Goal: Task Accomplishment & Management: Use online tool/utility

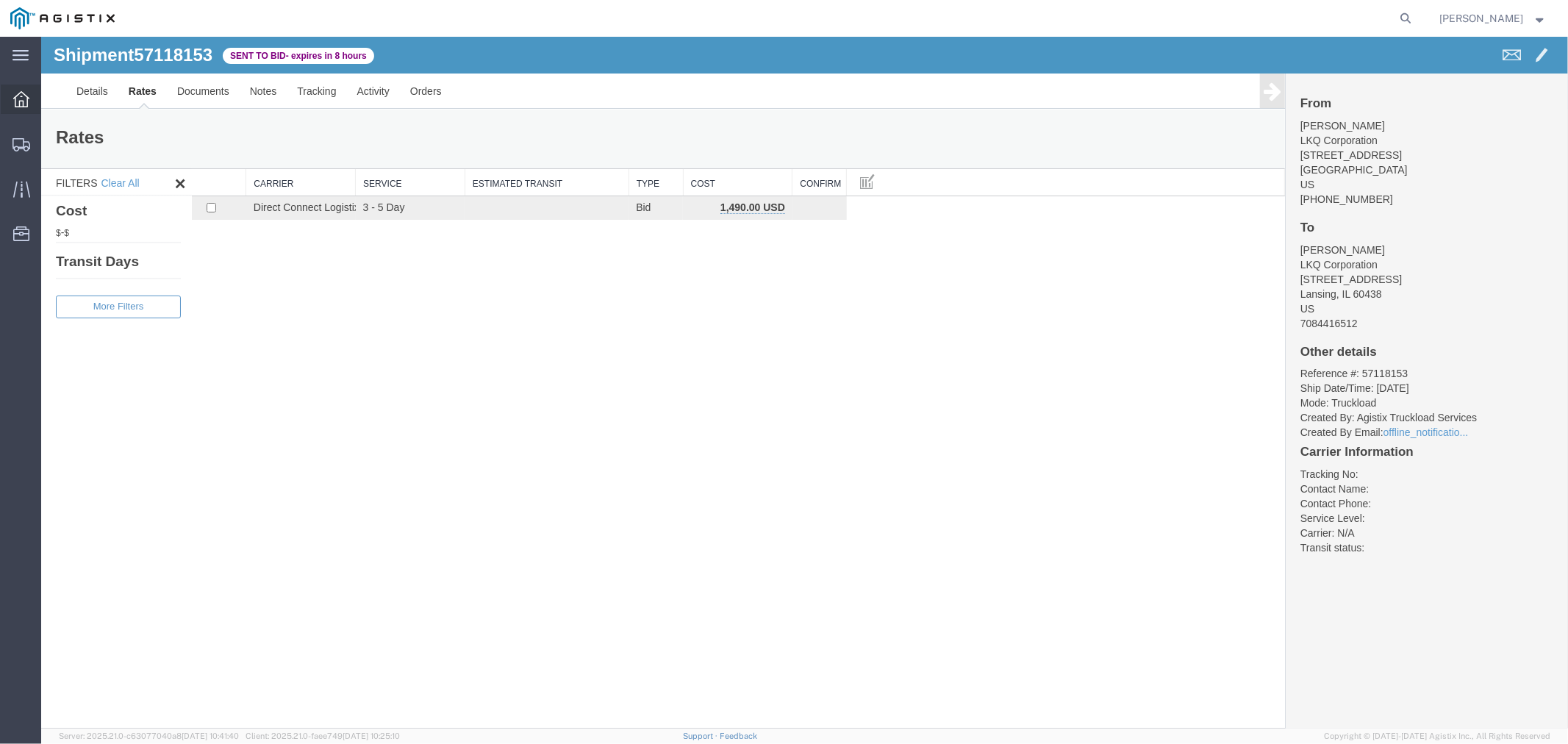
click at [19, 100] on icon at bounding box center [21, 99] width 16 height 16
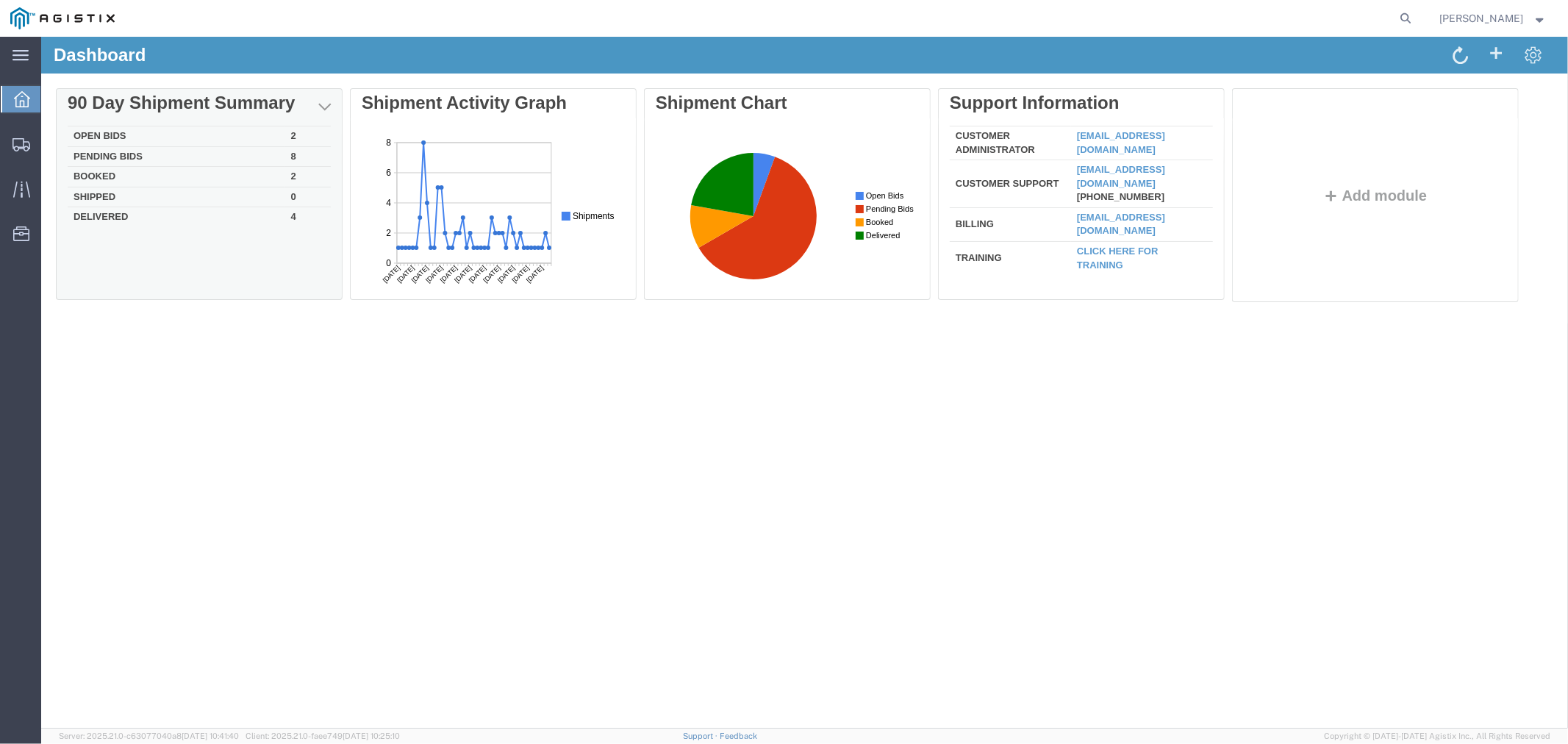
click at [110, 139] on td "Open Bids" at bounding box center [176, 136] width 218 height 21
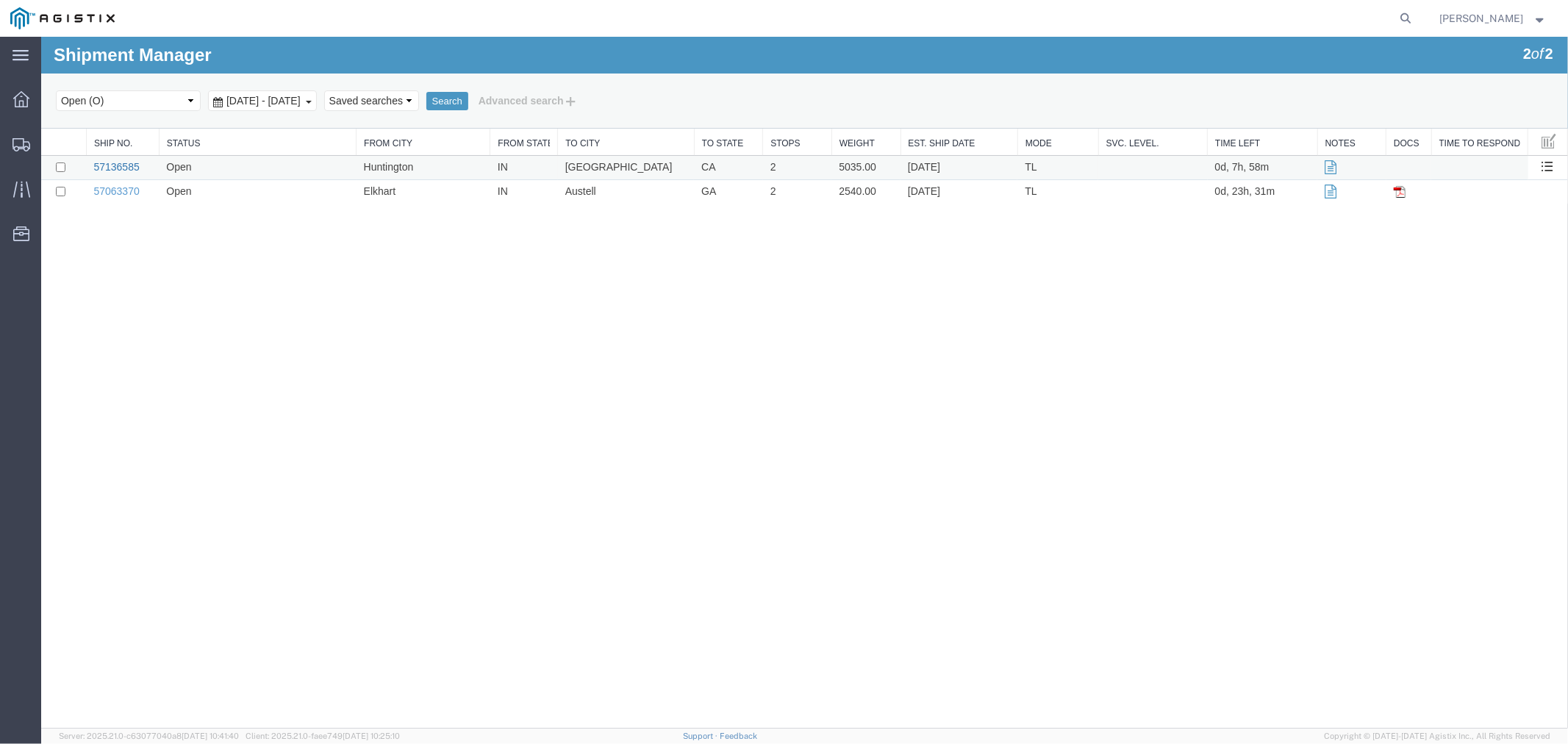
click at [106, 162] on link "57136585" at bounding box center [115, 166] width 46 height 12
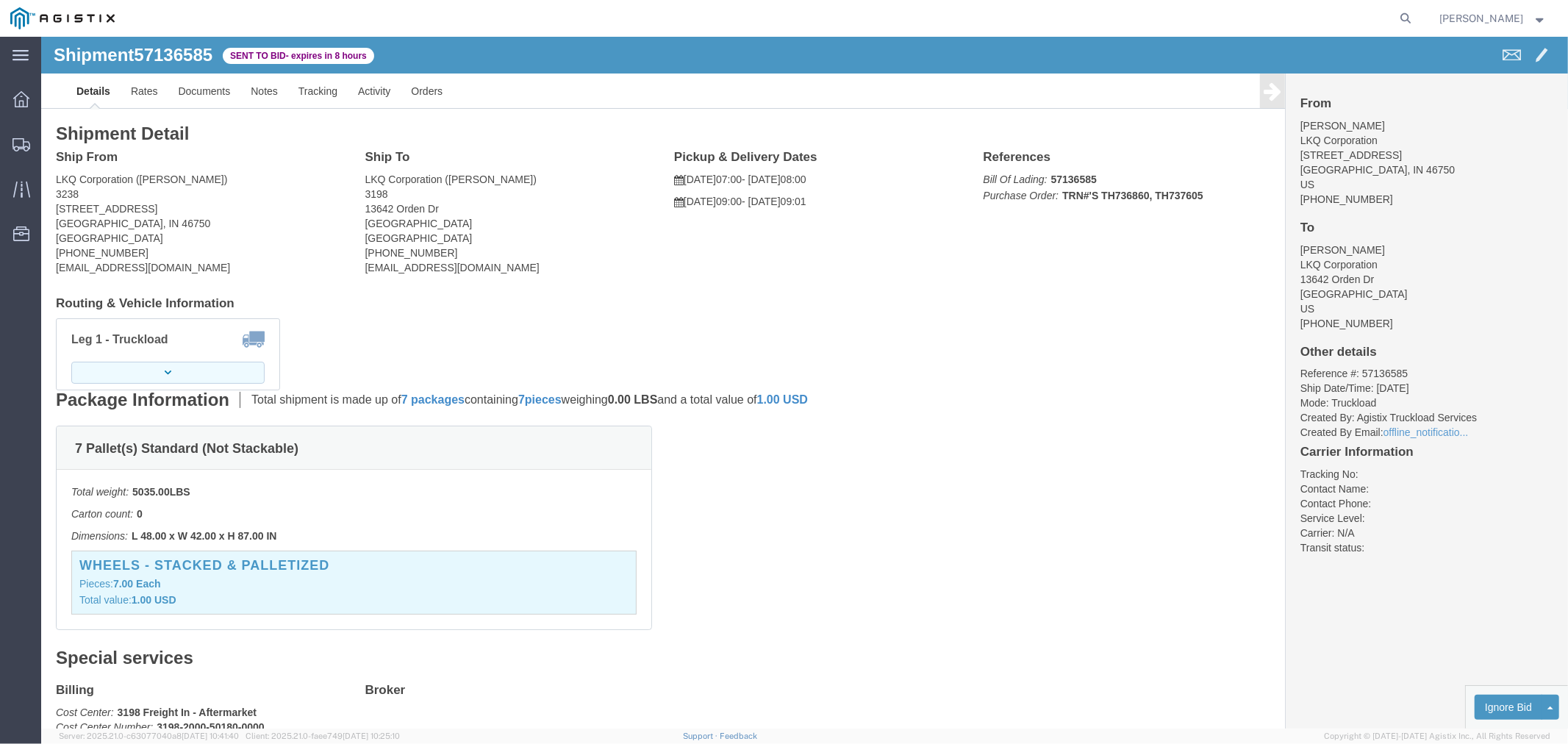
click button "button"
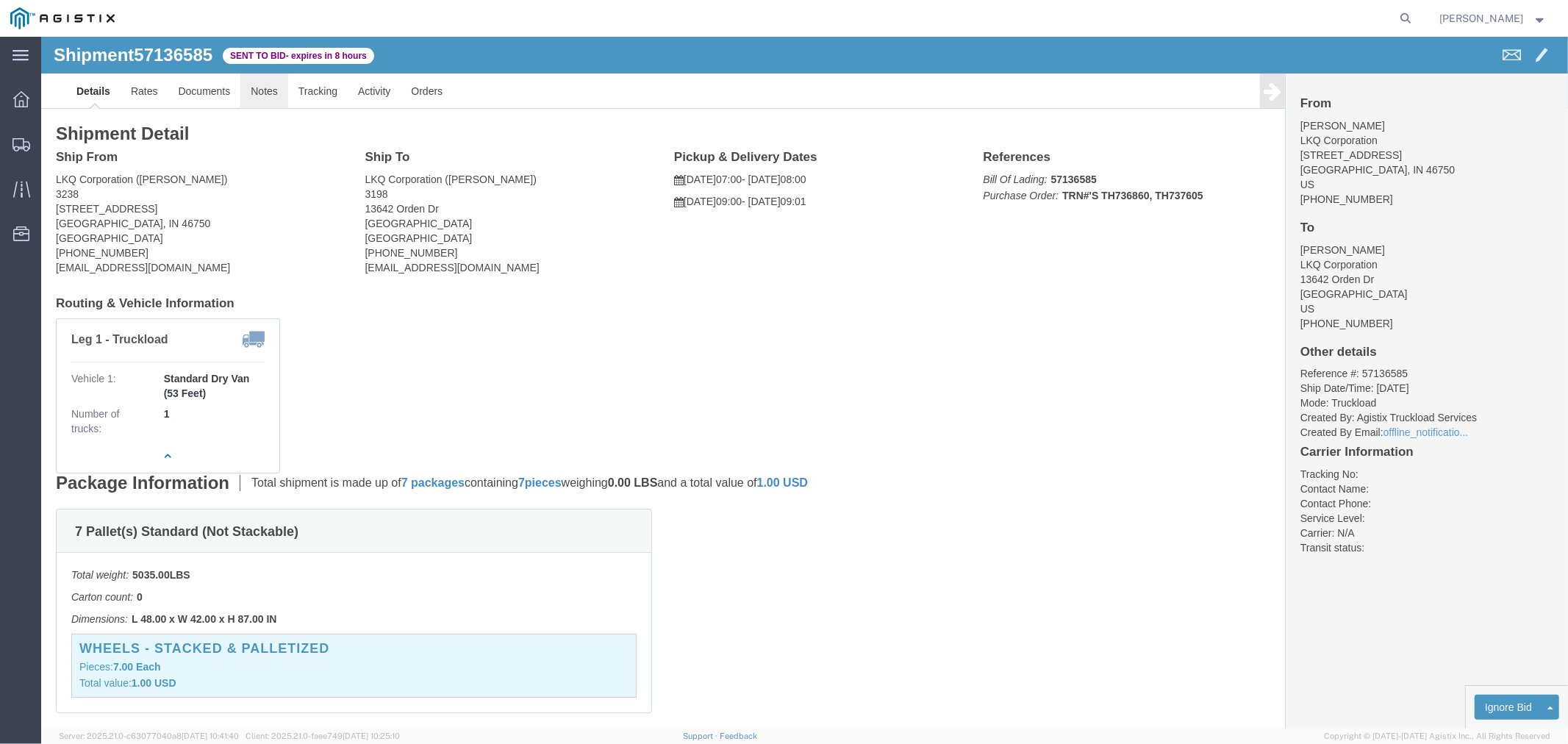
click link "Notes"
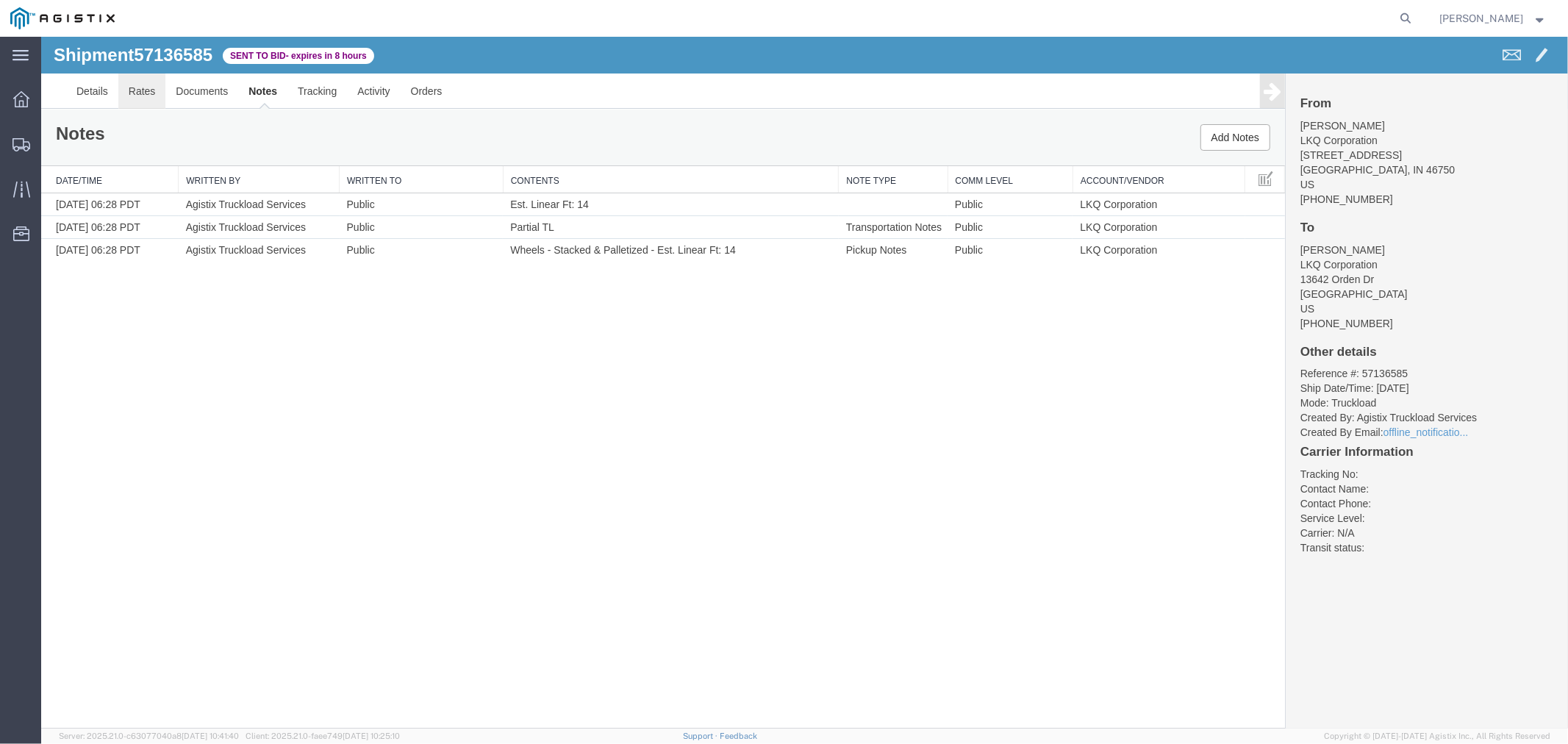
click at [147, 91] on link "Rates" at bounding box center [141, 90] width 48 height 36
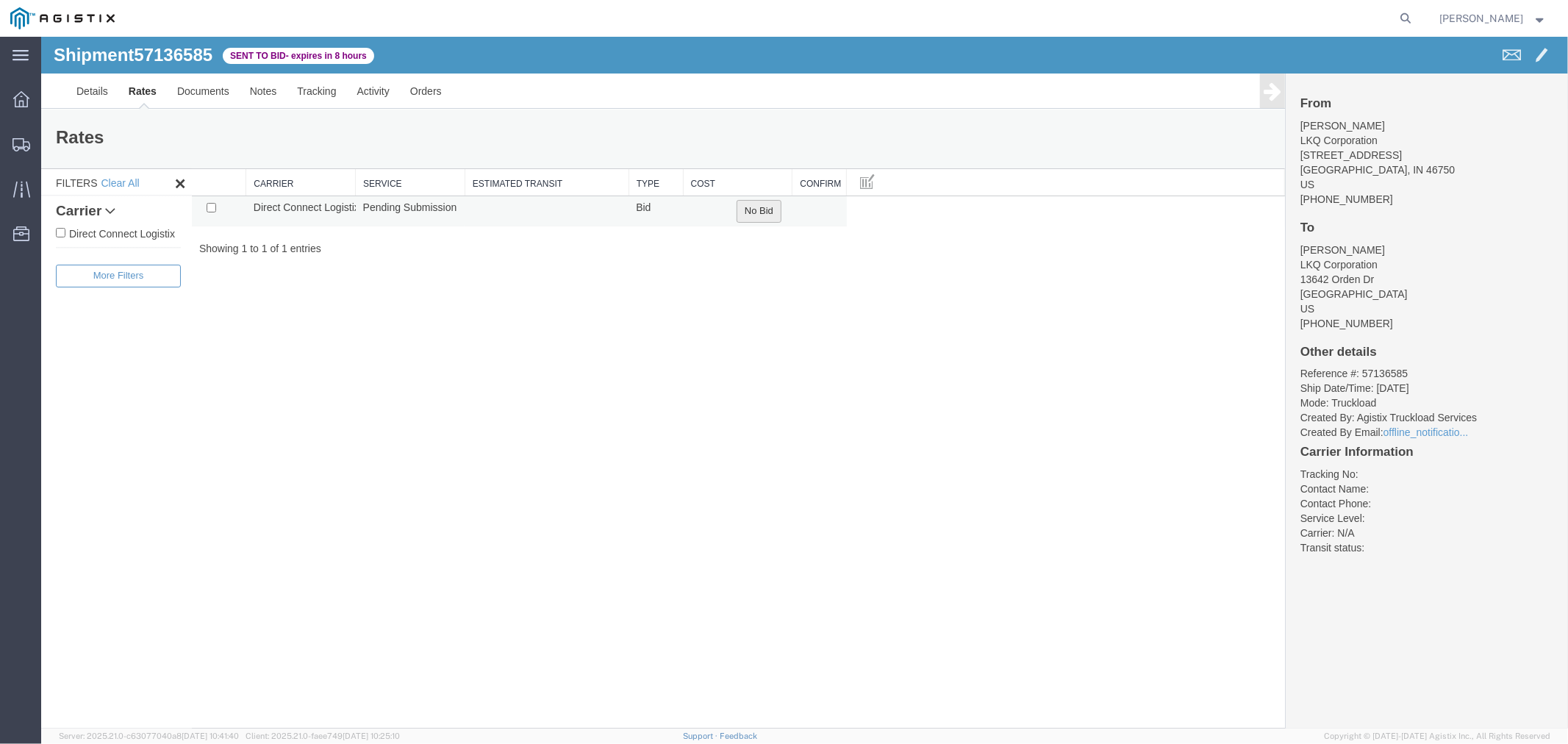
click at [766, 220] on button "No Bid" at bounding box center [759, 210] width 45 height 23
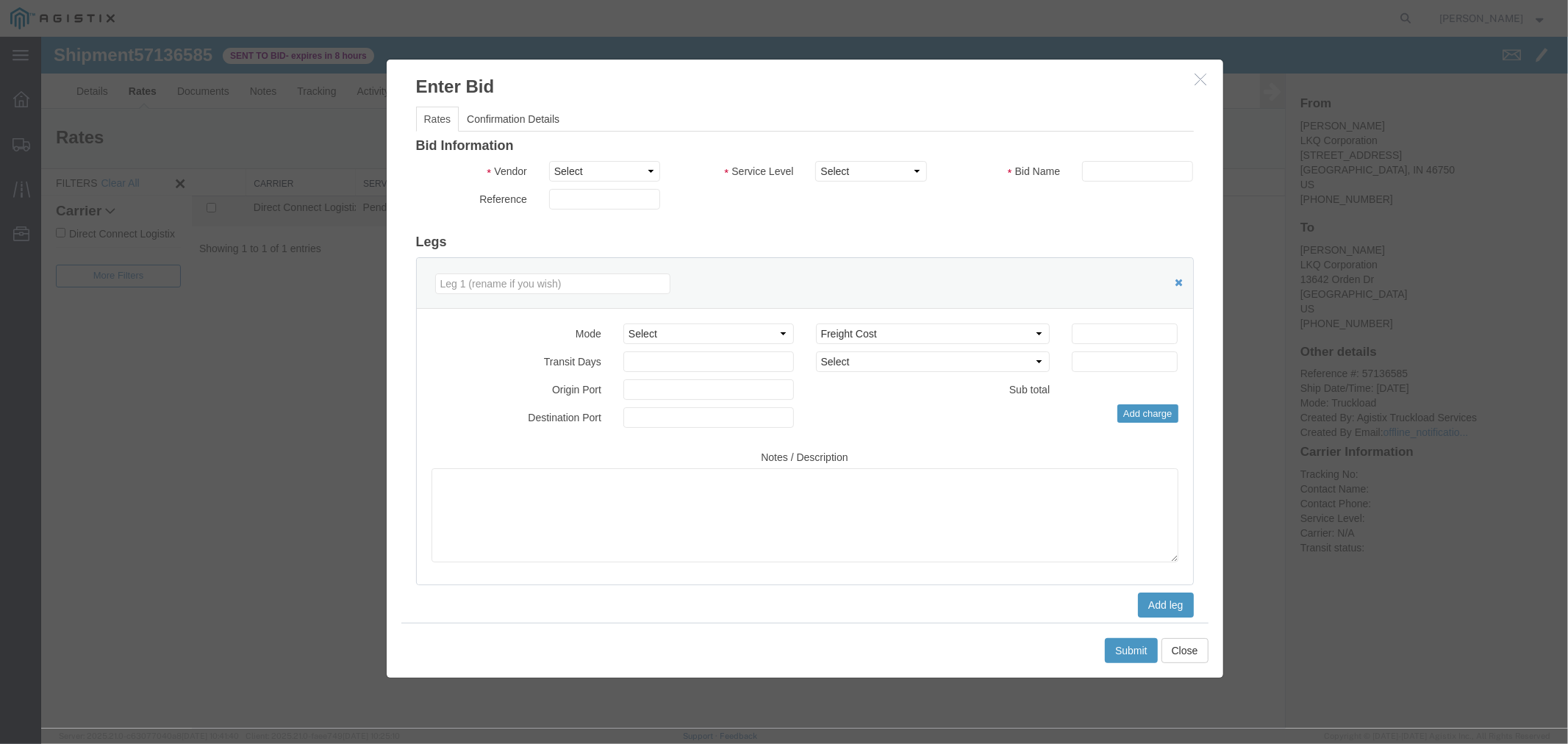
click at [1196, 84] on button "button" at bounding box center [1203, 79] width 19 height 19
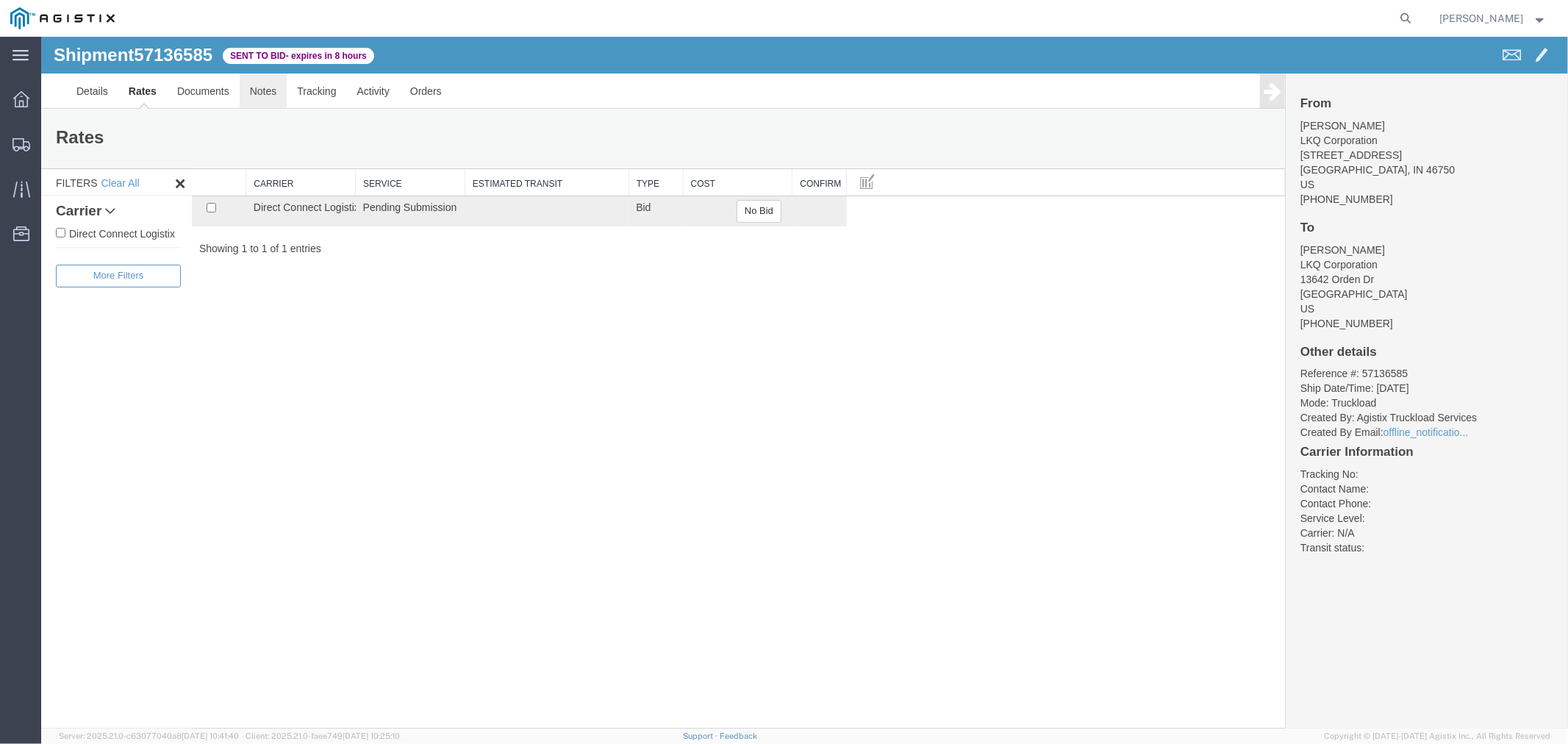
click at [255, 96] on link "Notes" at bounding box center [262, 90] width 48 height 36
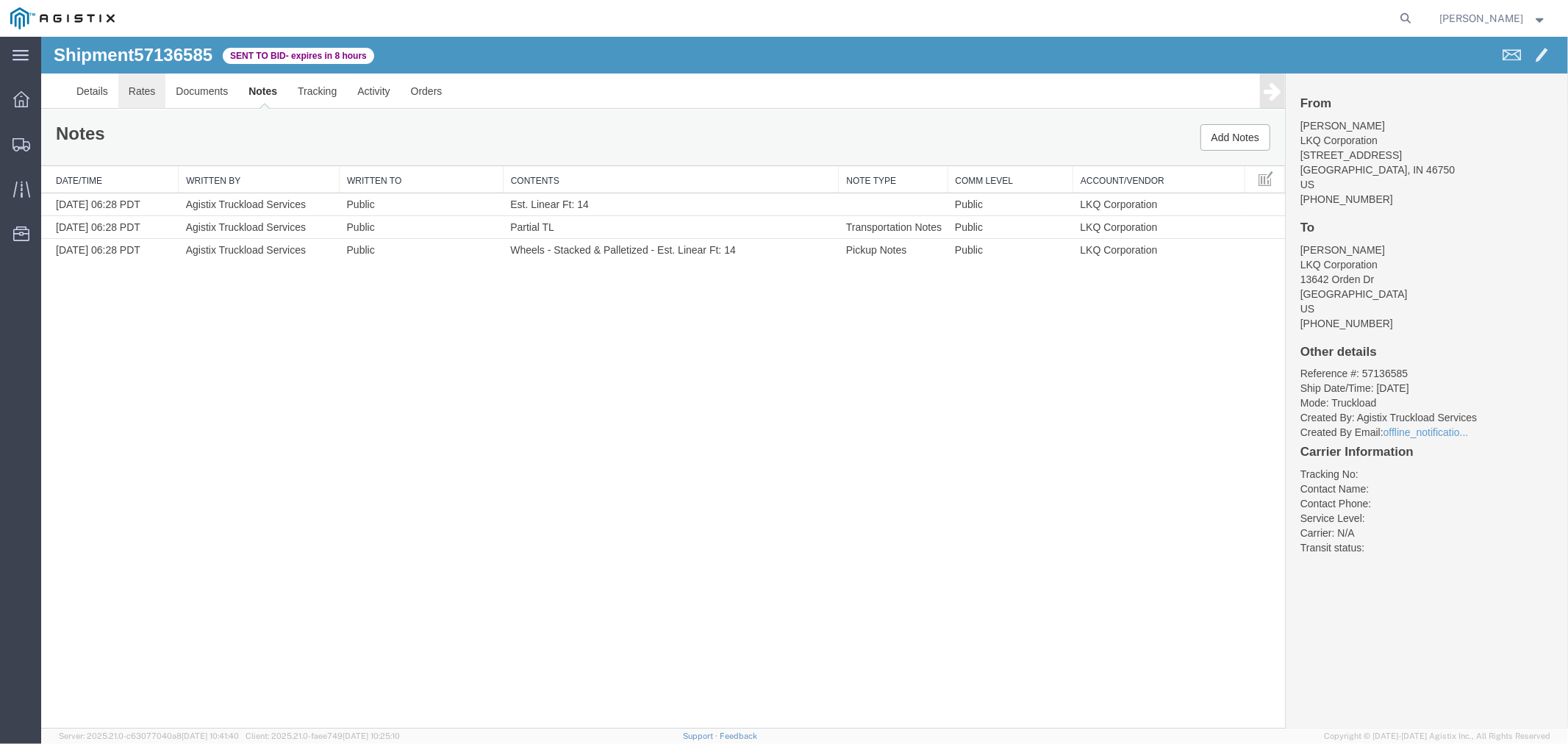
click at [133, 97] on link "Rates" at bounding box center [141, 90] width 48 height 36
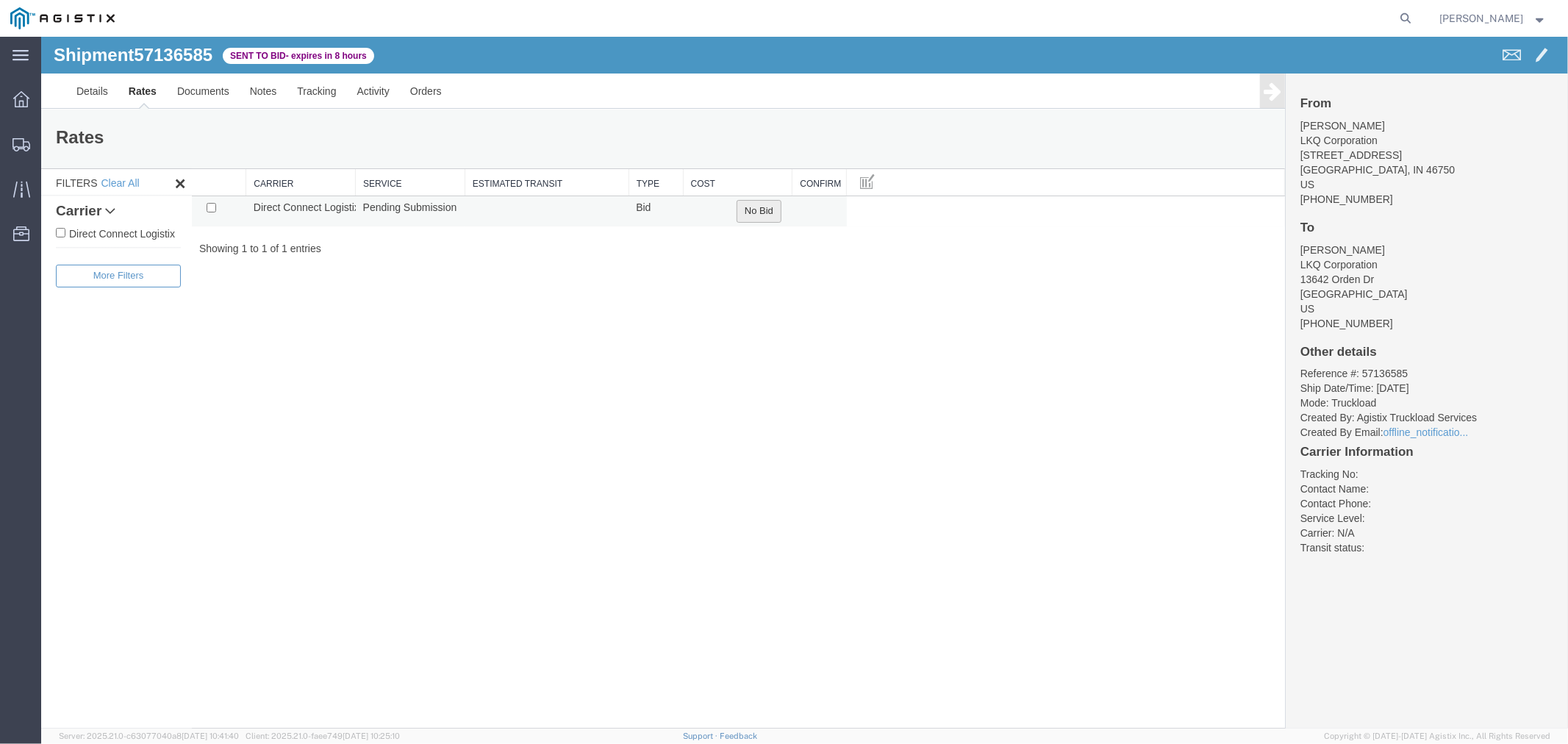
click at [757, 211] on button "No Bid" at bounding box center [759, 210] width 45 height 23
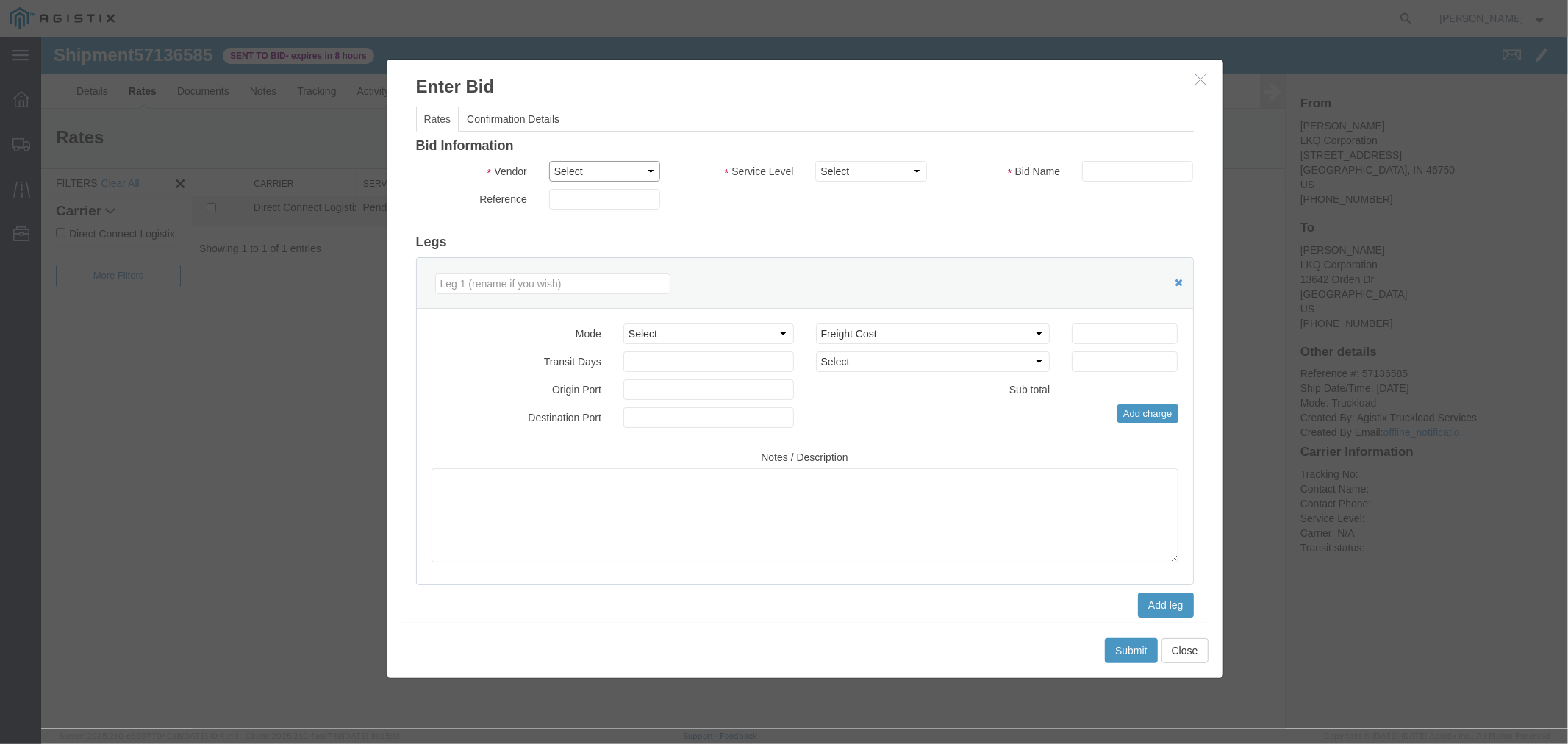
click at [590, 171] on select "Select Direct Connect Logistix" at bounding box center [604, 171] width 111 height 21
select select "4506"
click at [548, 161] on select "Select Direct Connect Logistix" at bounding box center [604, 171] width 111 height 21
click at [841, 171] on select "Select 3 - 5 Day Rail TL Standard 3- 5 Day" at bounding box center [869, 171] width 111 height 21
select select "15907"
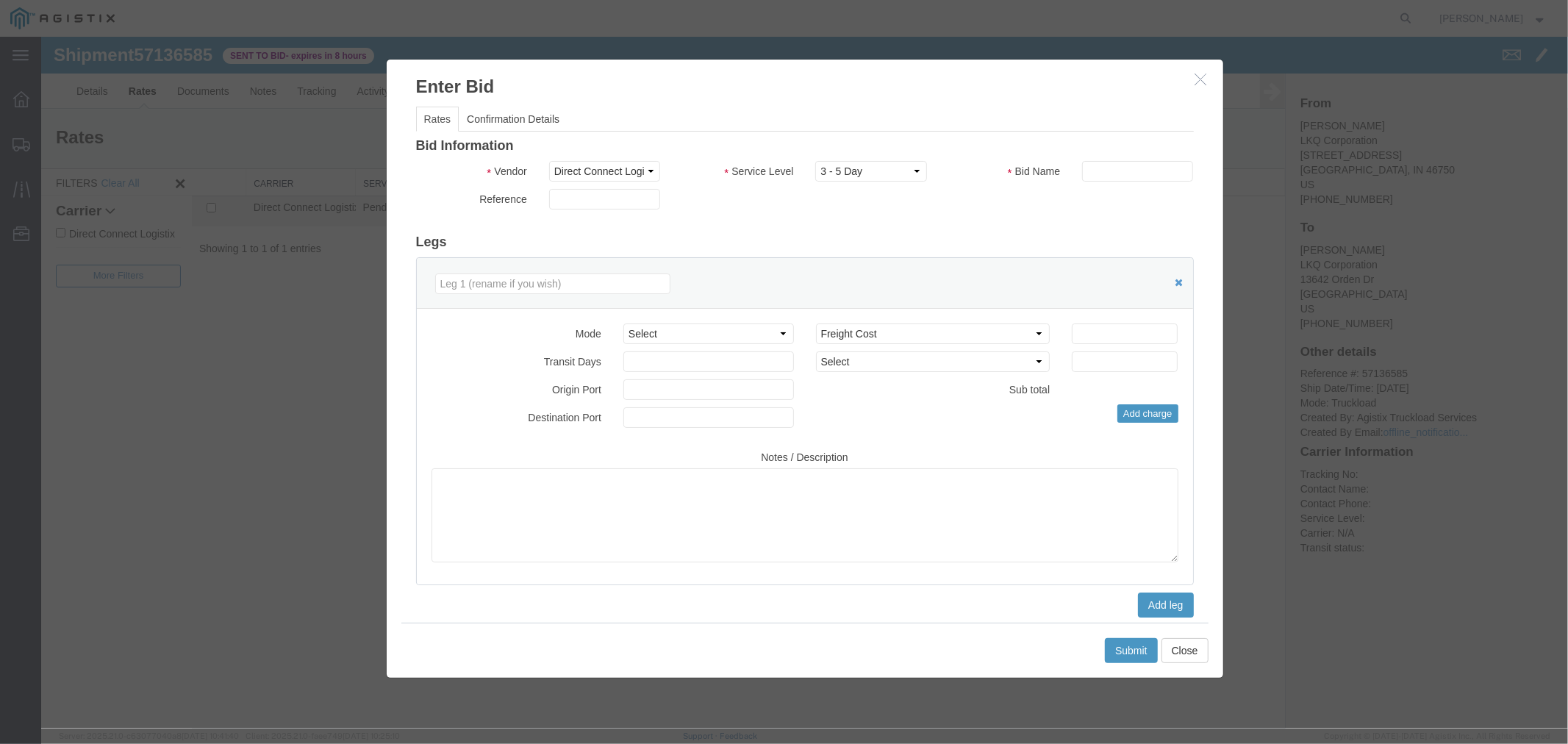
click at [814, 161] on select "Select 3 - 5 Day Rail TL Standard 3- 5 Day" at bounding box center [869, 171] width 111 height 21
click at [1140, 174] on input "text" at bounding box center [1137, 171] width 111 height 21
click at [1095, 333] on input "number" at bounding box center [1124, 333] width 106 height 21
click at [1113, 178] on input "text" at bounding box center [1137, 171] width 111 height 21
type input "DCL"
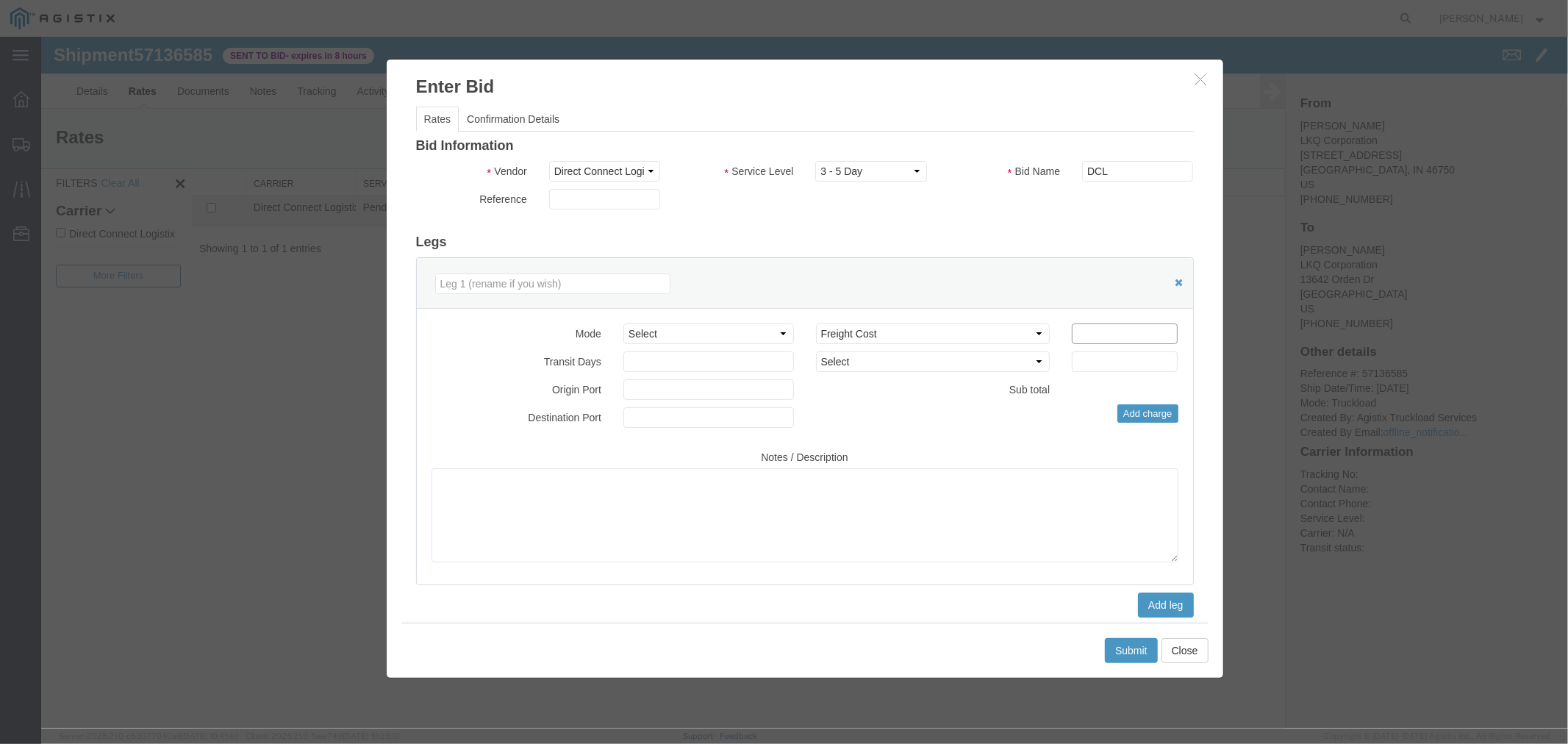
click at [1095, 331] on input "number" at bounding box center [1124, 333] width 106 height 21
click at [1097, 327] on input "number" at bounding box center [1124, 333] width 106 height 21
click at [1100, 334] on input "1950" at bounding box center [1124, 333] width 106 height 21
click at [1099, 335] on input "1950" at bounding box center [1124, 333] width 106 height 21
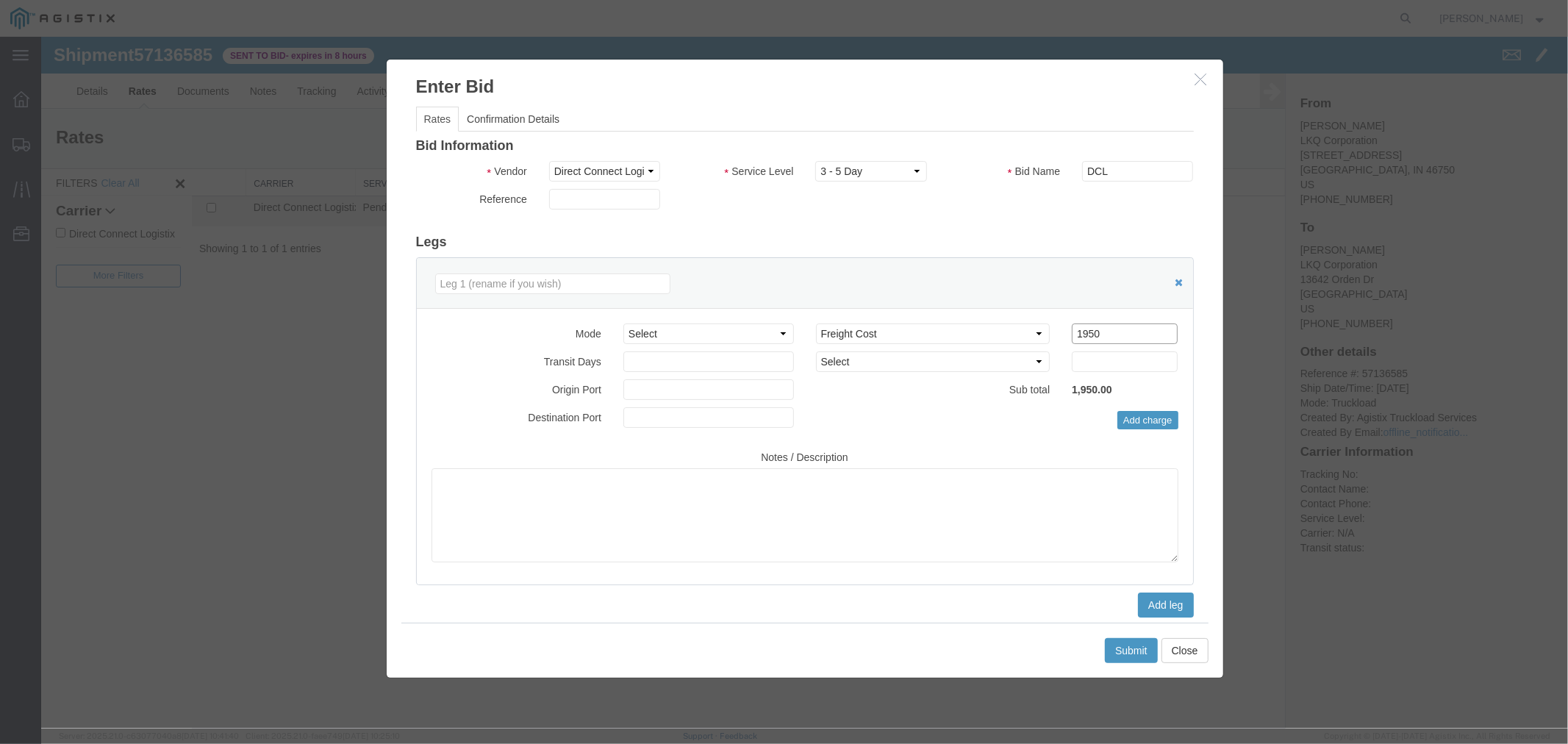
click at [1099, 336] on input "1950" at bounding box center [1124, 333] width 106 height 21
drag, startPoint x: 1099, startPoint y: 336, endPoint x: 1099, endPoint y: 348, distance: 12.0
click at [1099, 348] on div "Select 2 Day Service 3 Axle Winch Truck 3 to 5 Day Service 96L Domestic Flat Ra…" at bounding box center [995, 377] width 384 height 107
type input "2100"
click at [1125, 643] on button "Submit" at bounding box center [1130, 650] width 53 height 25
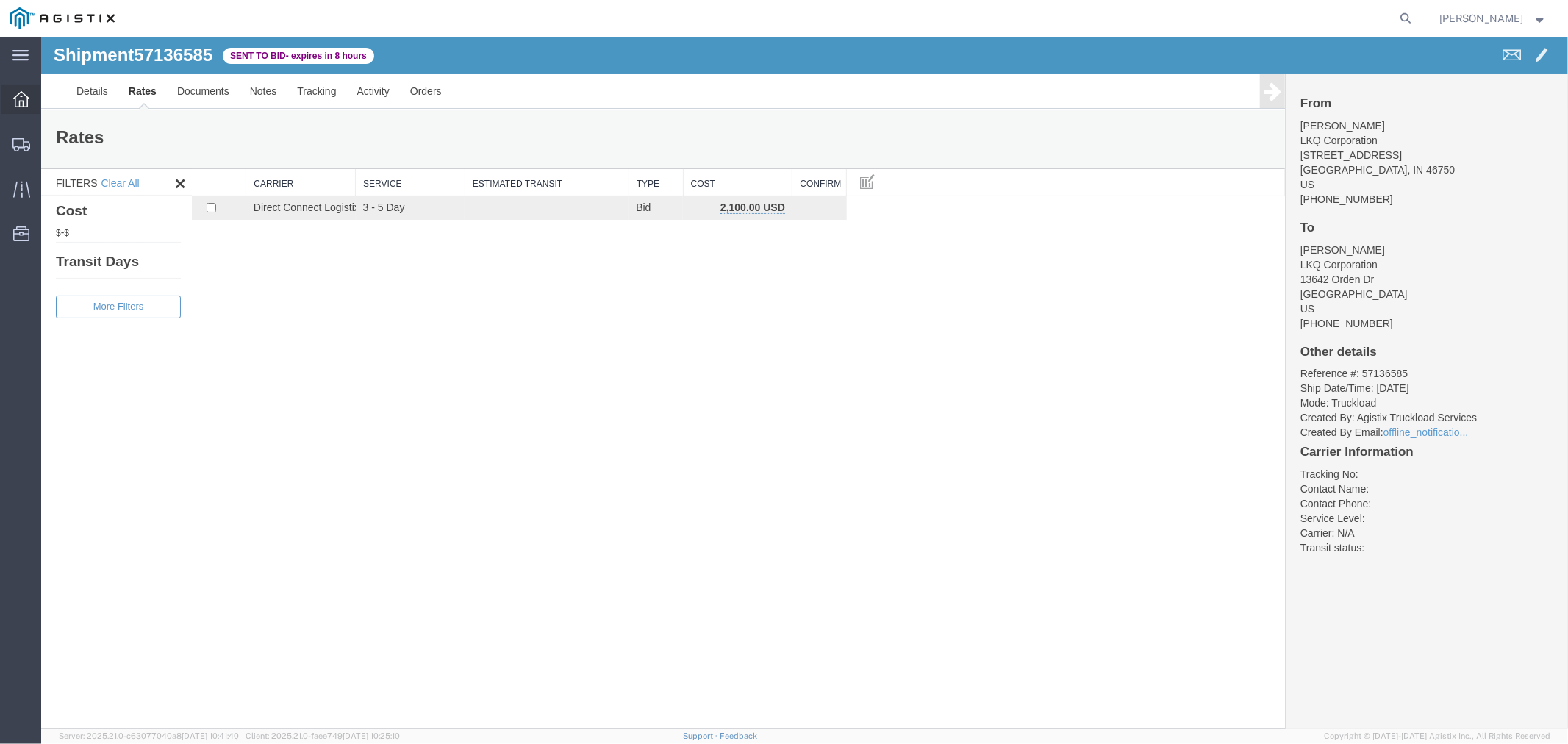
click at [23, 99] on icon at bounding box center [21, 99] width 16 height 16
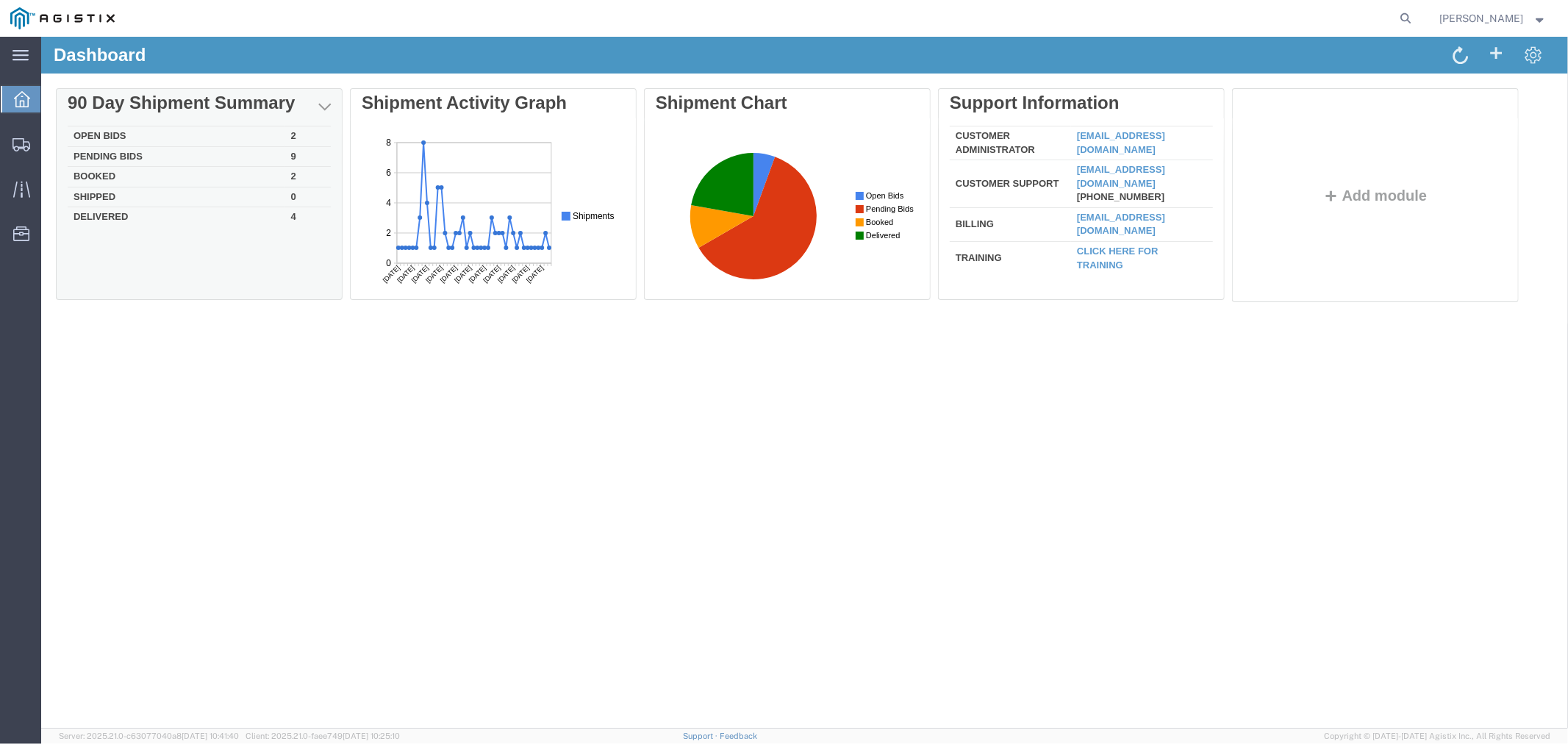
click at [127, 131] on td "Open Bids" at bounding box center [176, 136] width 218 height 21
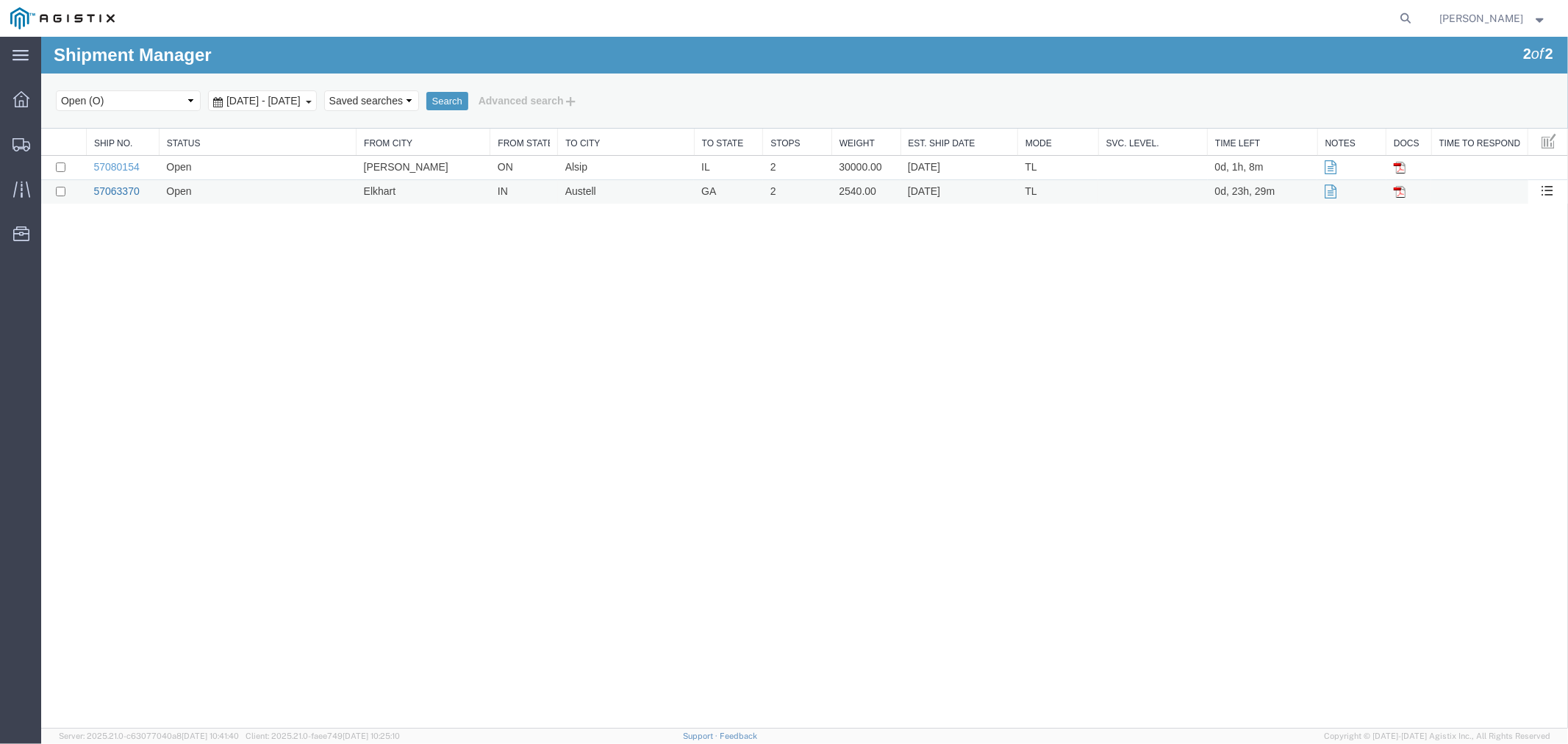
click at [106, 194] on link "57063370" at bounding box center [115, 190] width 46 height 12
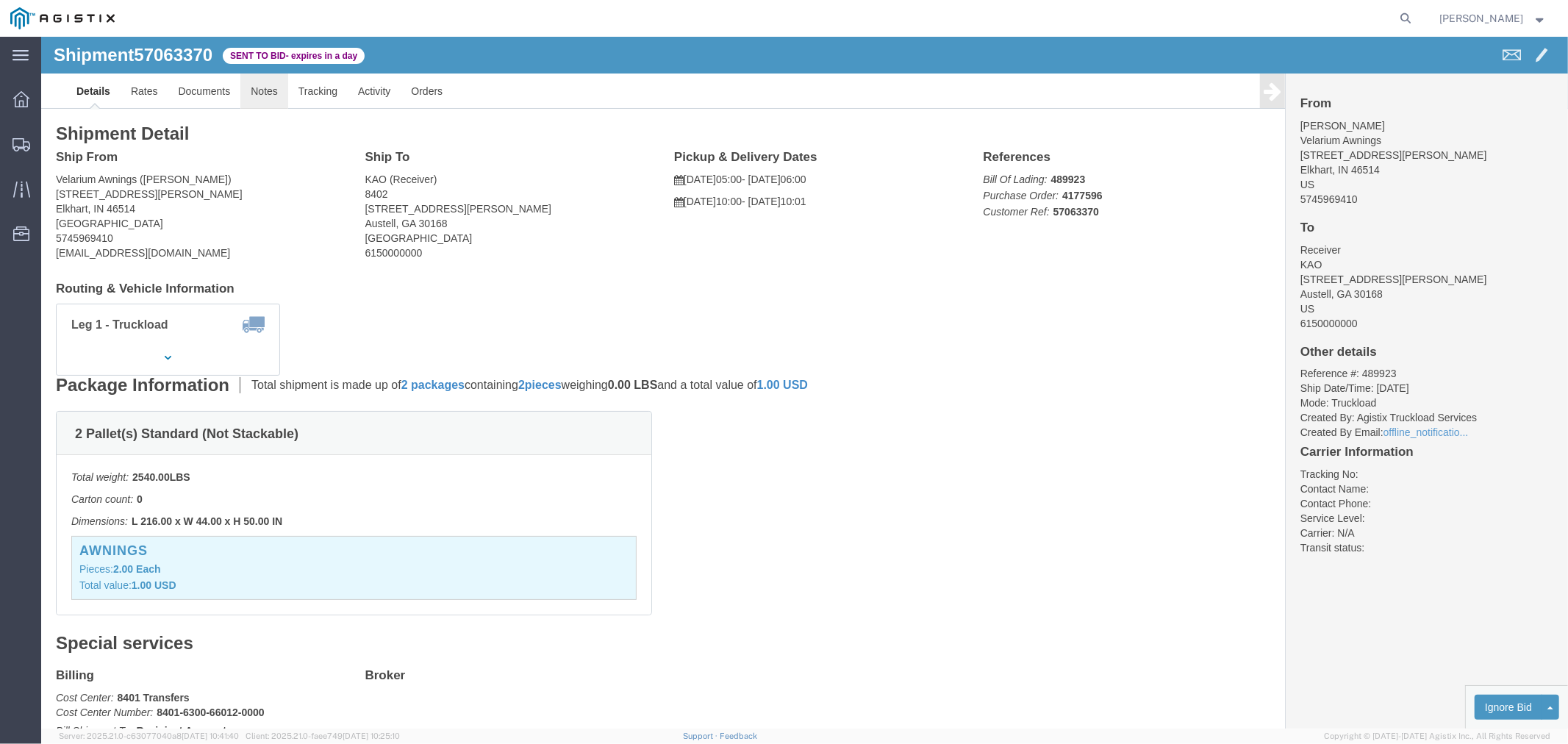
click link "Notes"
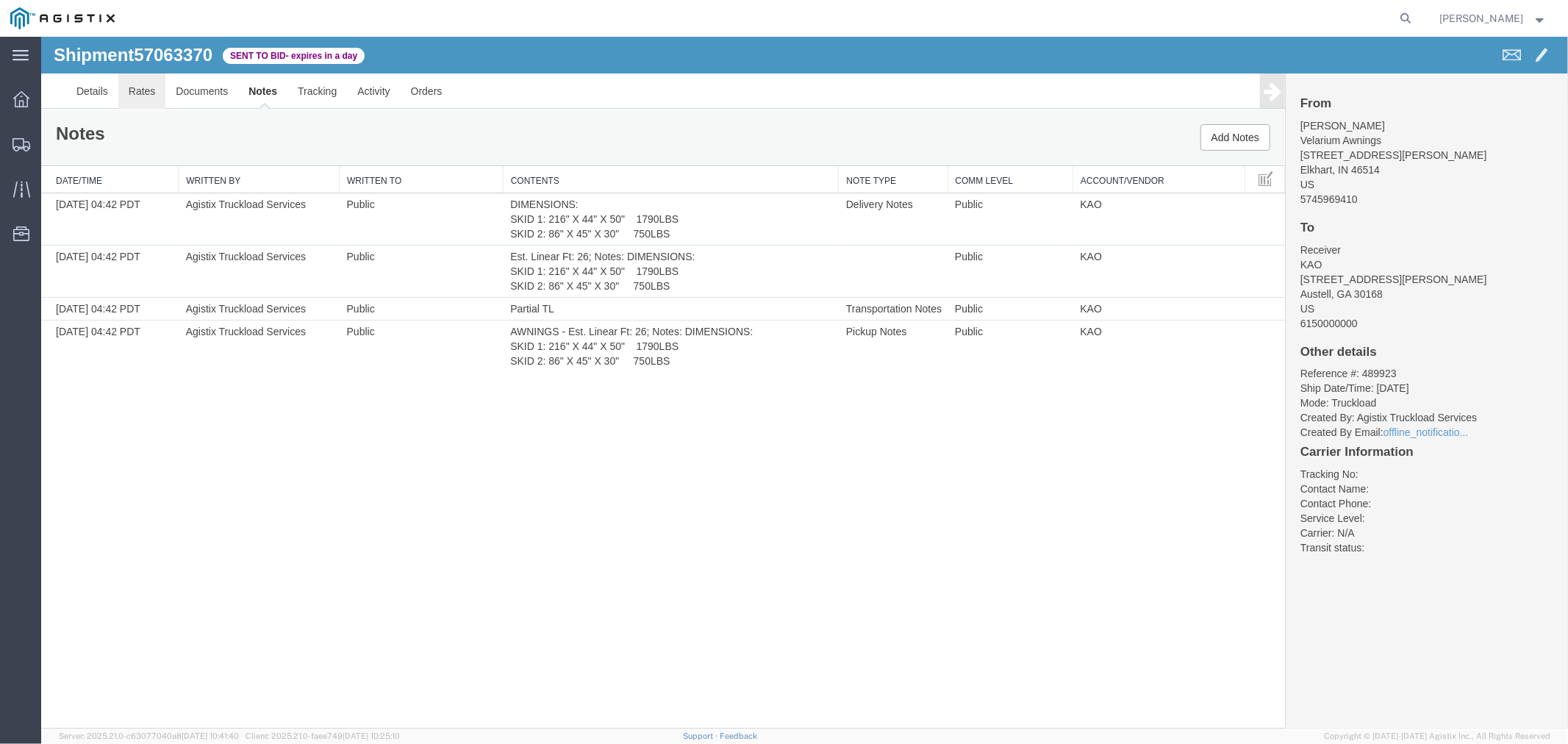
click at [154, 89] on link "Rates" at bounding box center [141, 90] width 48 height 36
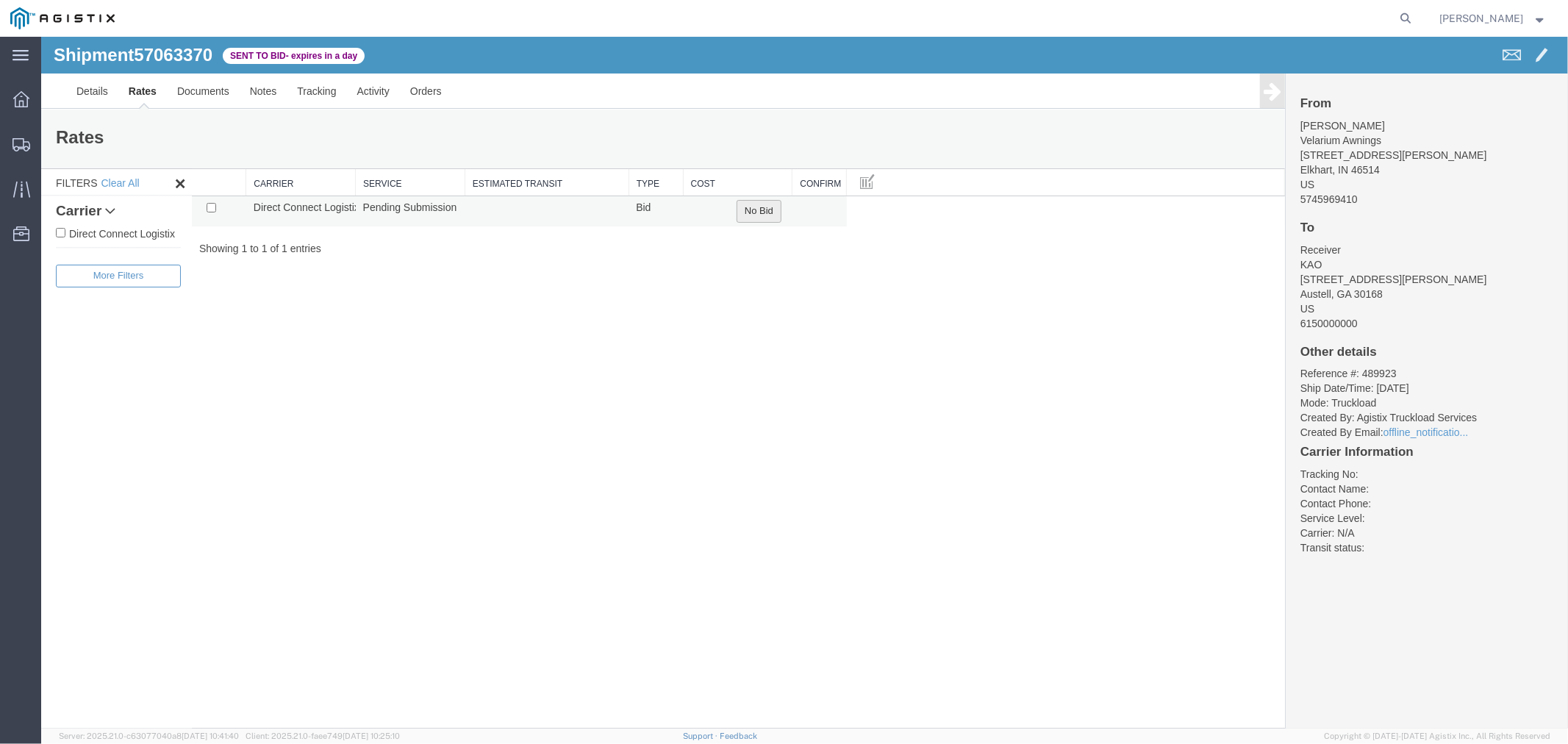
click at [759, 213] on button "No Bid" at bounding box center [759, 210] width 45 height 23
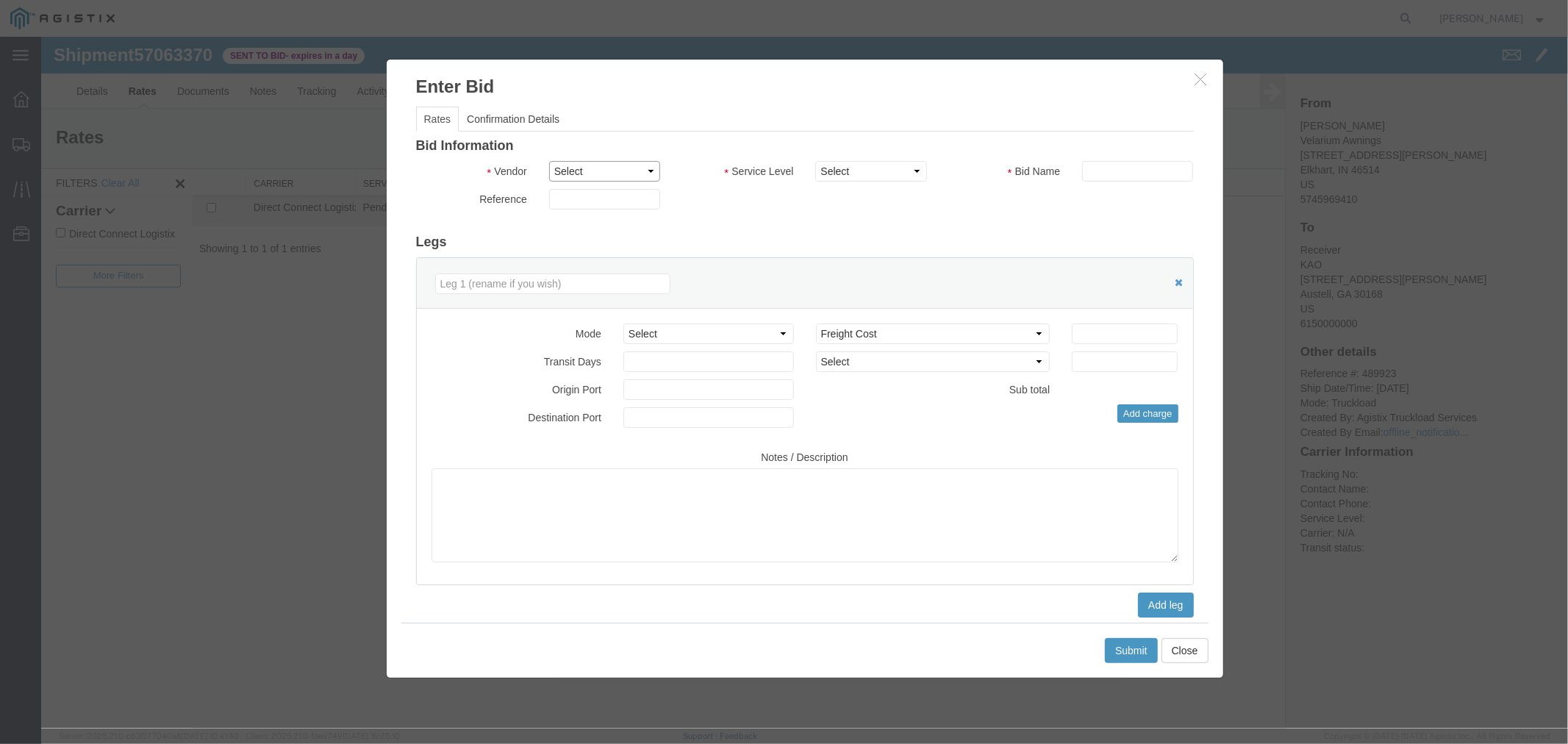
click at [629, 178] on select "Select Direct Connect Logistix" at bounding box center [604, 171] width 111 height 21
select select "4506"
click at [548, 161] on select "Select Direct Connect Logistix" at bounding box center [604, 171] width 111 height 21
click at [831, 164] on select "Select 3 - 5 Day Rail TL Standard 3- 5 Day" at bounding box center [869, 171] width 111 height 21
select select "15907"
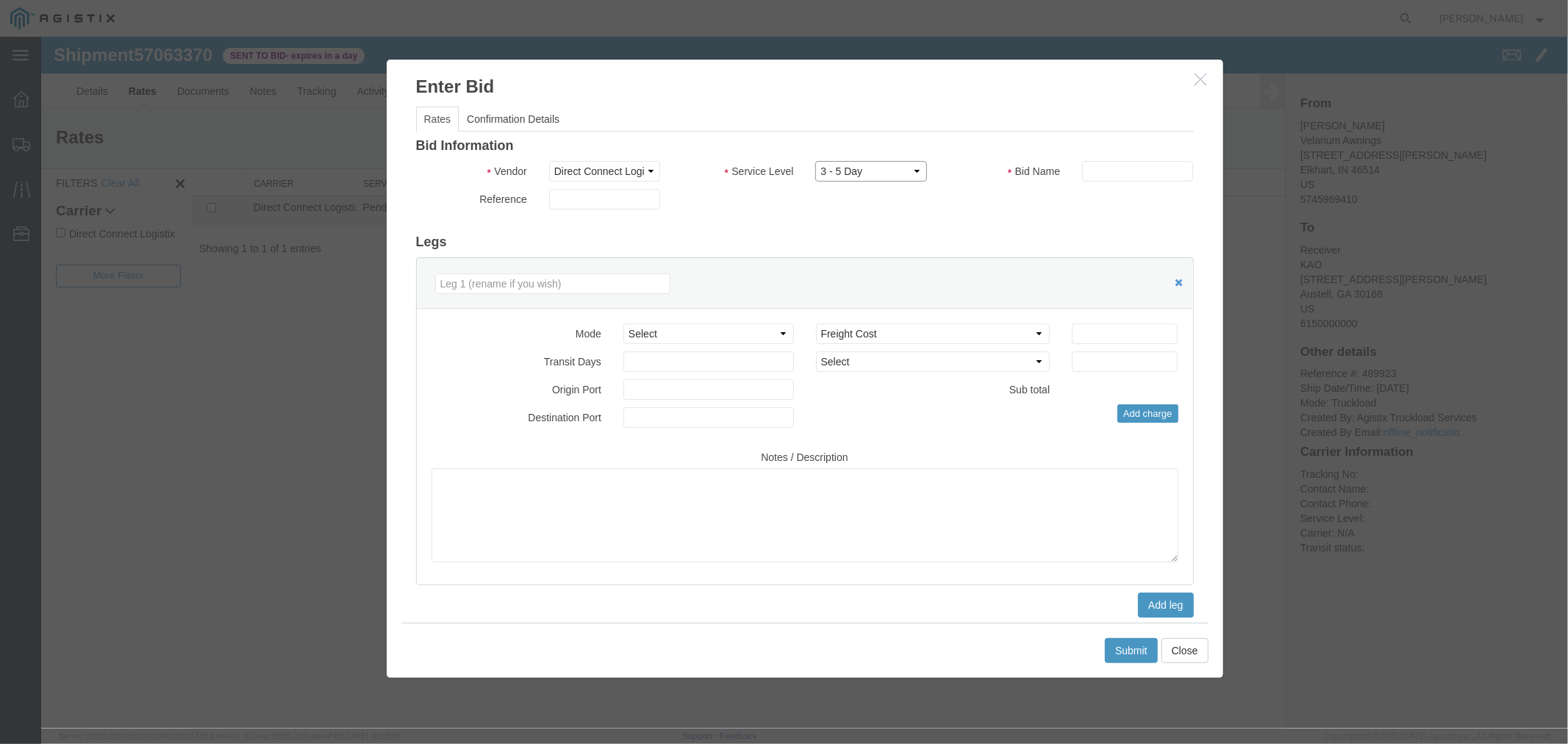
click at [814, 161] on select "Select 3 - 5 Day Rail TL Standard 3- 5 Day" at bounding box center [869, 171] width 111 height 21
click at [1115, 168] on input "text" at bounding box center [1137, 171] width 111 height 21
type input "DCL"
click at [1078, 327] on input "number" at bounding box center [1124, 333] width 106 height 21
type input "1690"
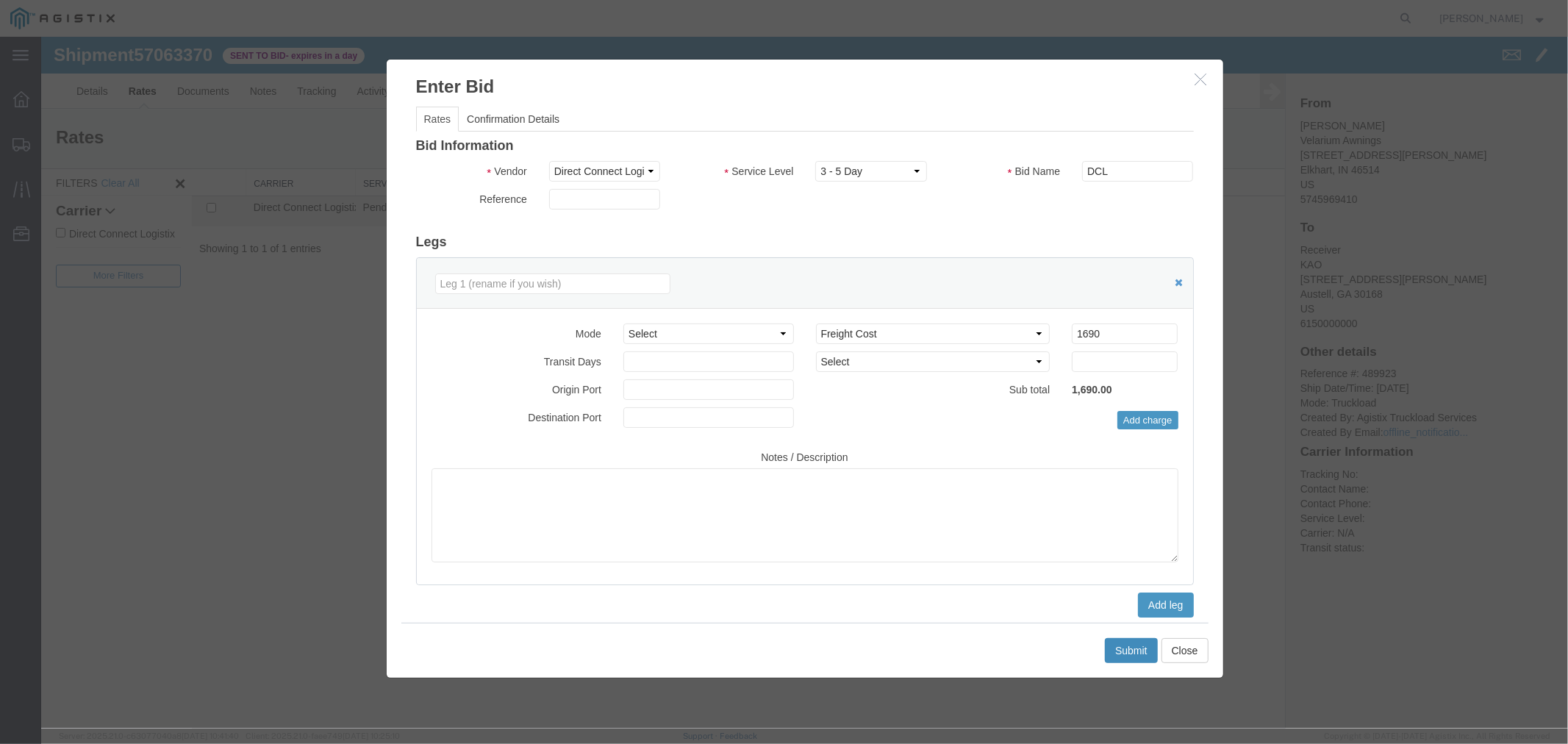
click at [1126, 649] on button "Submit" at bounding box center [1130, 650] width 53 height 25
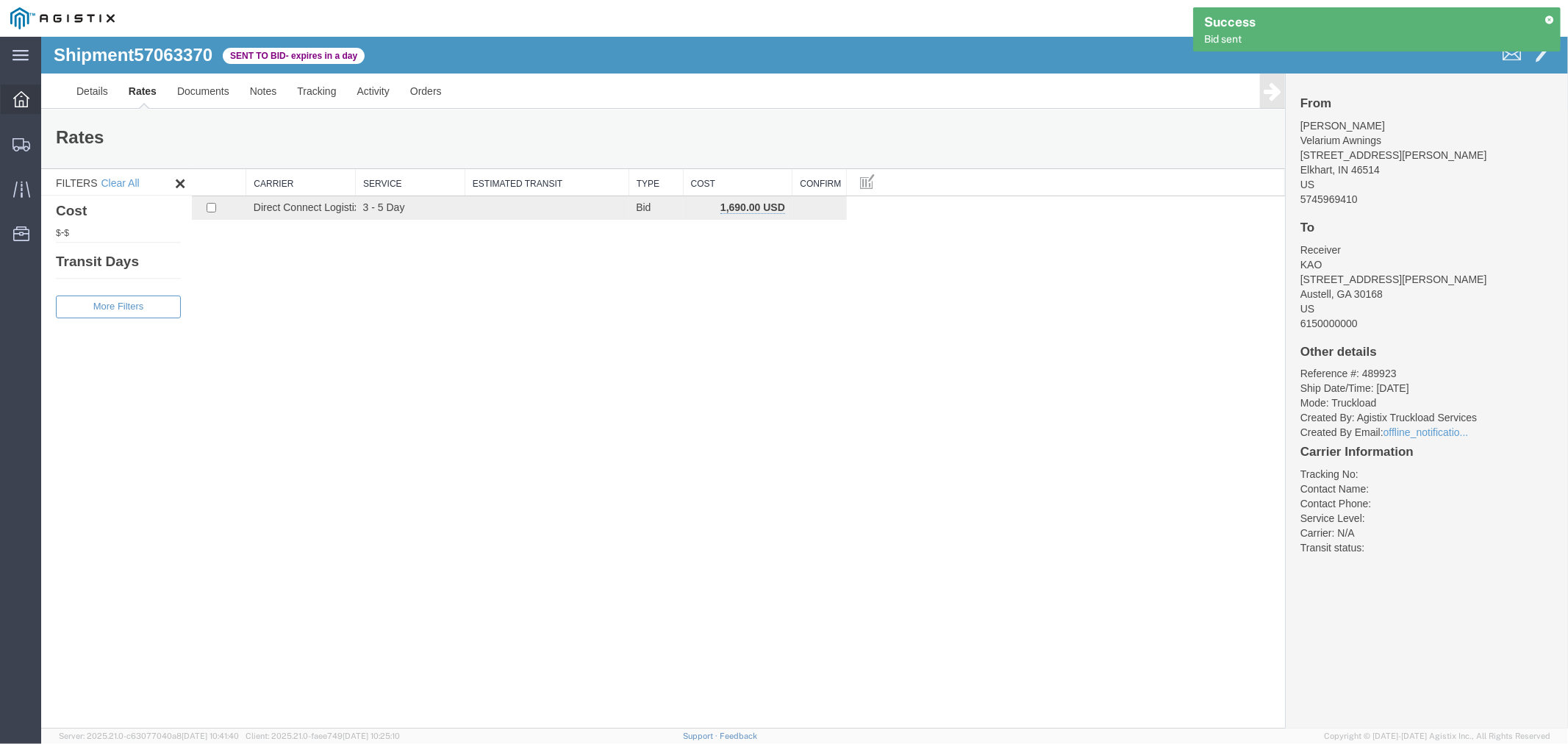
click at [29, 97] on div at bounding box center [22, 99] width 41 height 29
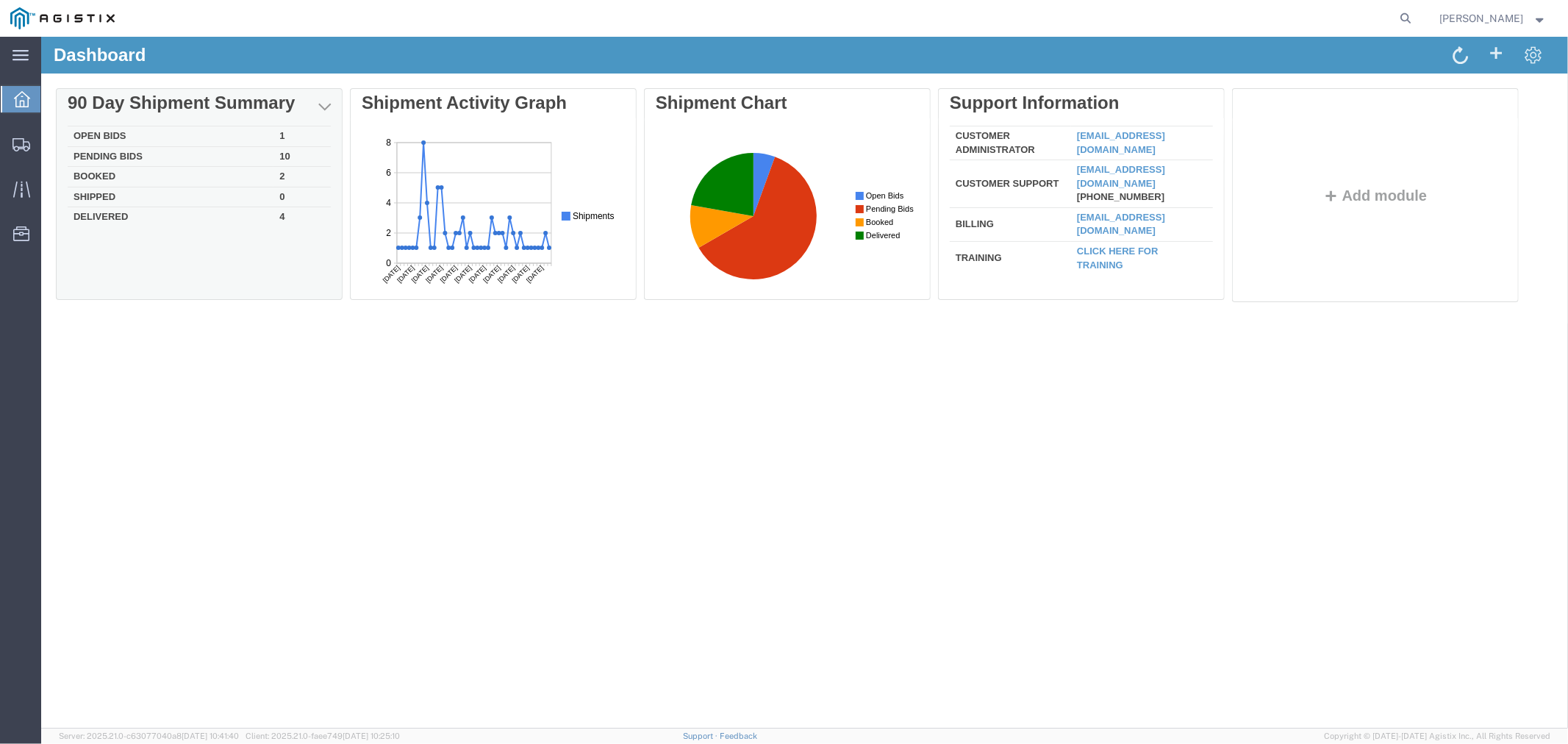
click at [108, 132] on td "Open Bids" at bounding box center [169, 136] width 206 height 21
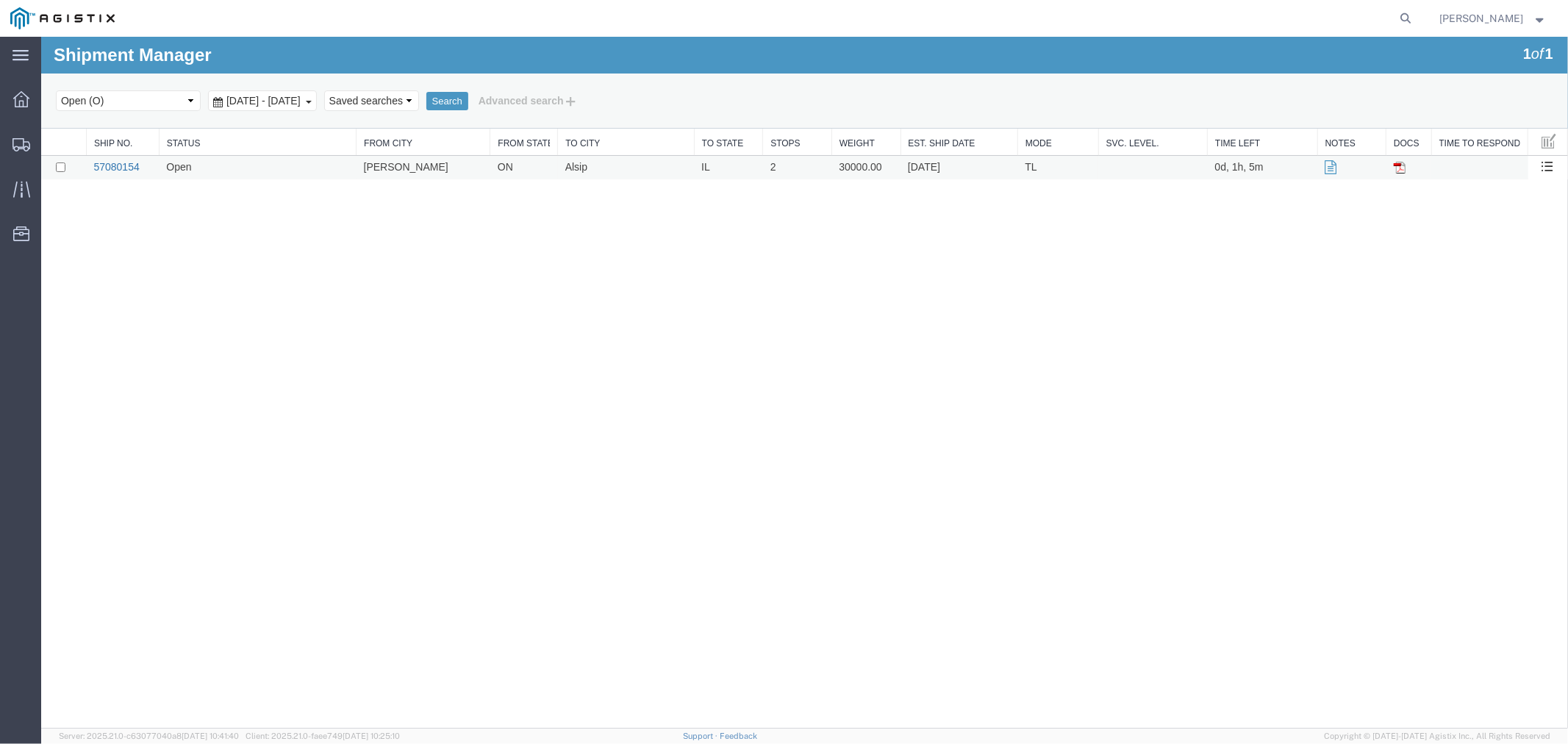
click at [135, 164] on link "57080154" at bounding box center [115, 166] width 46 height 12
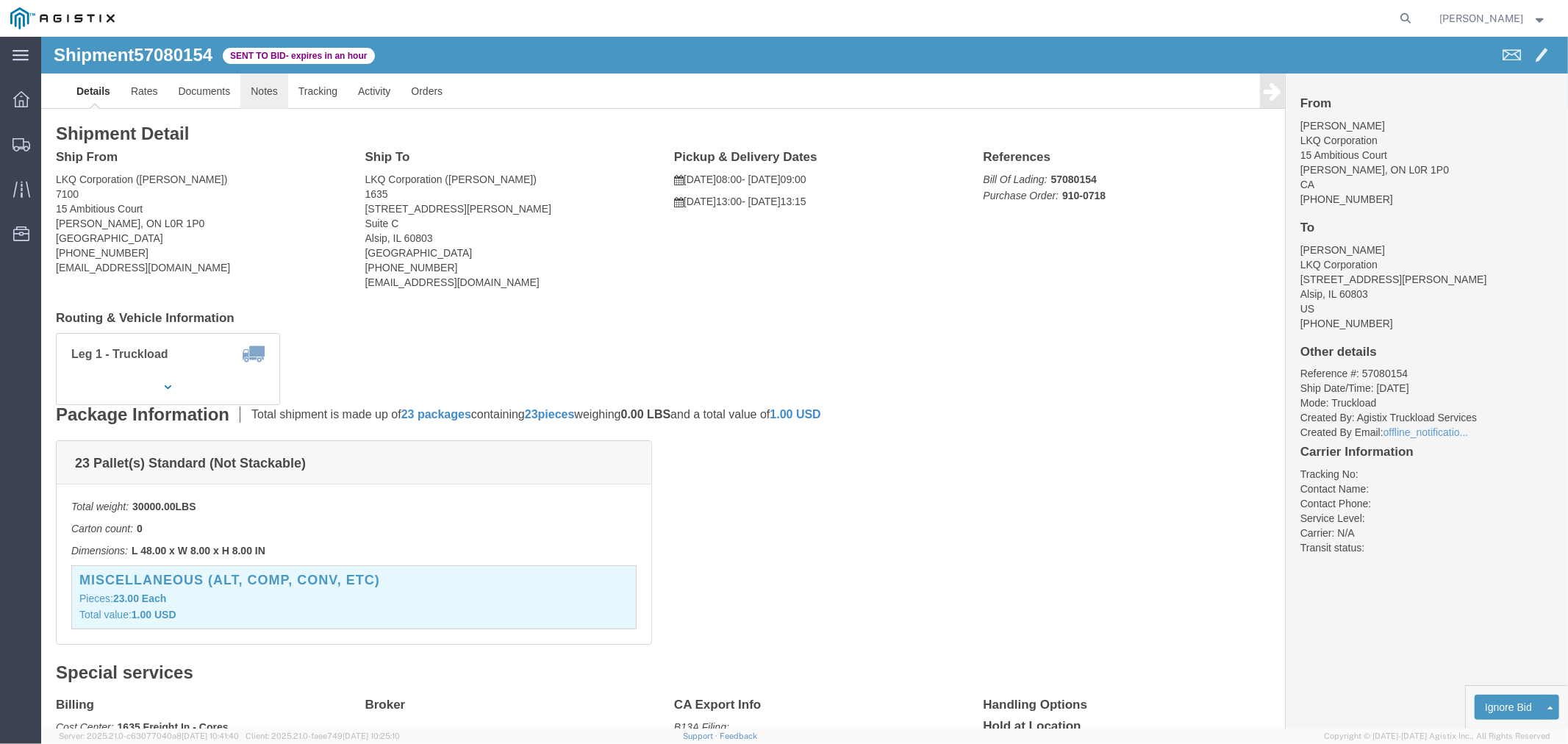
click link "Notes"
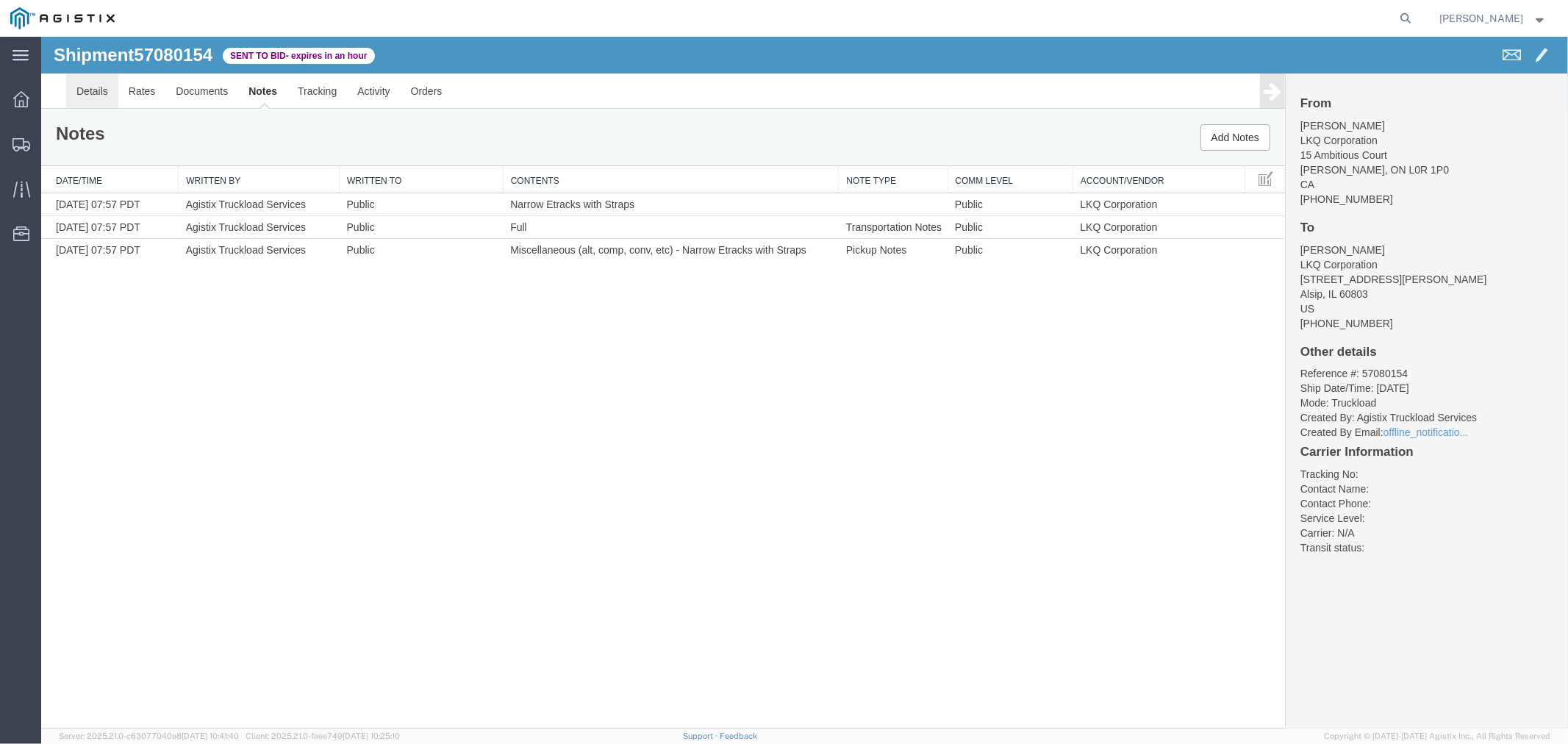
click at [93, 78] on link "Details" at bounding box center [92, 90] width 53 height 36
